Goal: Information Seeking & Learning: Learn about a topic

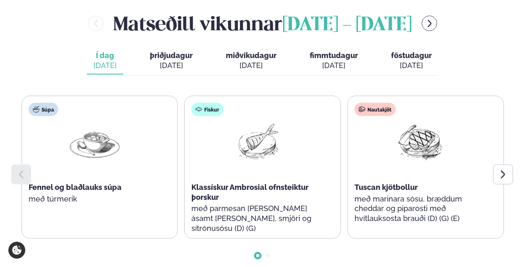
scroll to position [379, 0]
click at [492, 153] on div "Nautakjöt Tuscan kjötbollur með marinara sósu, bræddum cheddar og piparosti með…" at bounding box center [420, 168] width 145 height 143
click at [496, 165] on div at bounding box center [503, 175] width 20 height 20
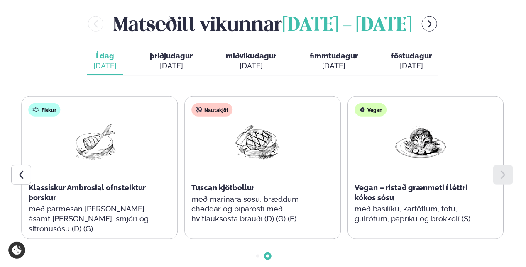
click at [496, 165] on div at bounding box center [503, 175] width 20 height 20
click at [186, 48] on button "þriðjudagur þri. [DATE]" at bounding box center [171, 61] width 56 height 27
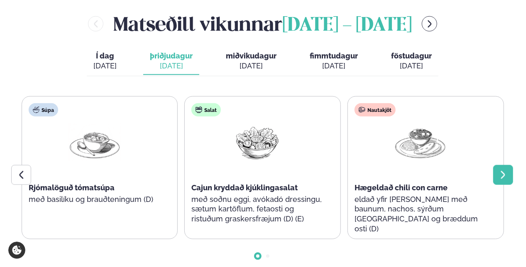
click at [503, 170] on icon at bounding box center [503, 175] width 10 height 10
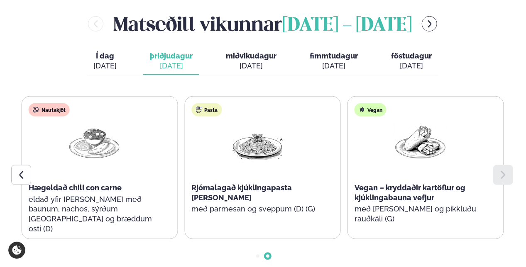
click at [503, 170] on icon at bounding box center [503, 175] width 10 height 10
click at [253, 51] on span "miðvikudagur" at bounding box center [251, 55] width 51 height 9
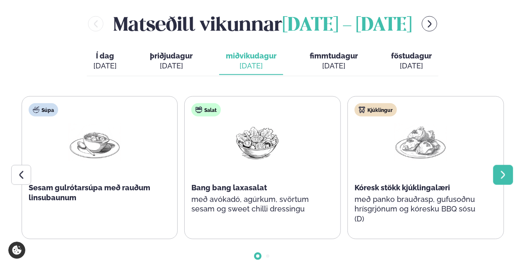
click at [506, 165] on div at bounding box center [503, 175] width 20 height 20
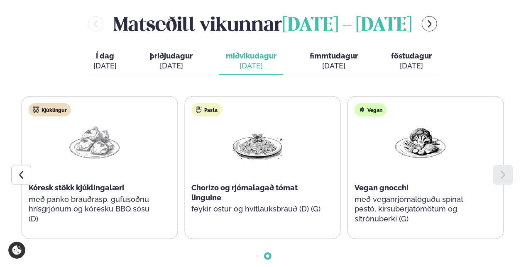
click at [327, 61] on div "[DATE]" at bounding box center [334, 66] width 48 height 10
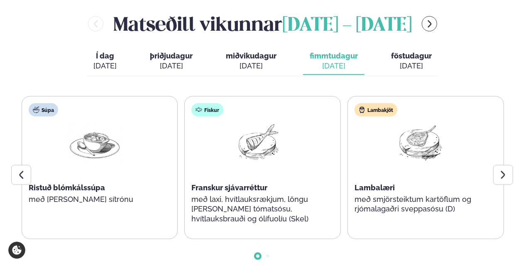
click at [427, 51] on div "Í dag Í d. [DATE] þriðjudagur þri. [DATE] miðvikudagur mið. [DATE] fimmtudagur …" at bounding box center [263, 62] width 352 height 29
click at [416, 61] on div "[DATE]" at bounding box center [411, 66] width 41 height 10
